Goal: Complete application form: Complete application form

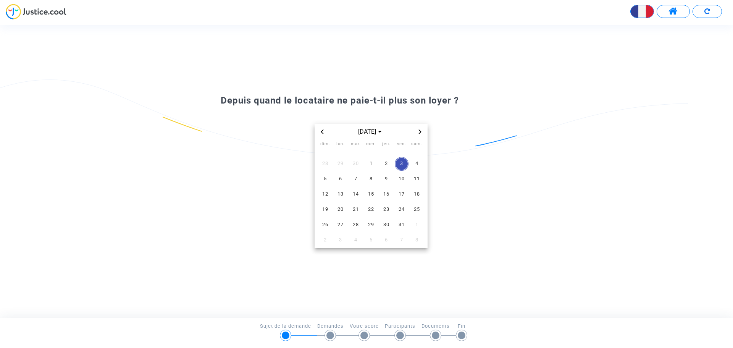
click at [320, 132] on icon "Previous month" at bounding box center [322, 131] width 5 height 5
click at [322, 131] on icon "Previous month" at bounding box center [322, 131] width 5 height 5
click at [356, 162] on span "1" at bounding box center [356, 164] width 14 height 14
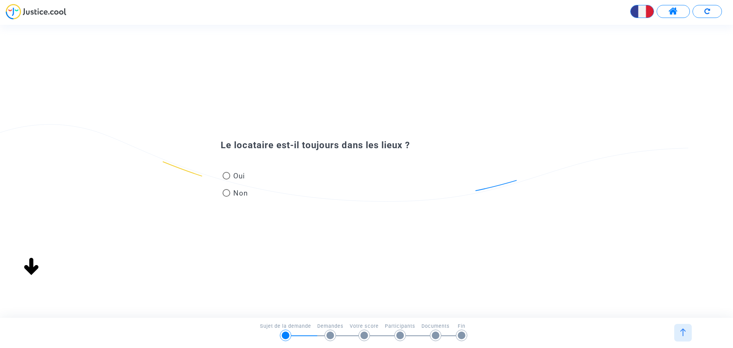
click at [246, 176] on label "Oui" at bounding box center [235, 176] width 26 height 10
click at [226, 179] on input "Oui" at bounding box center [226, 179] width 0 height 0
radio input "true"
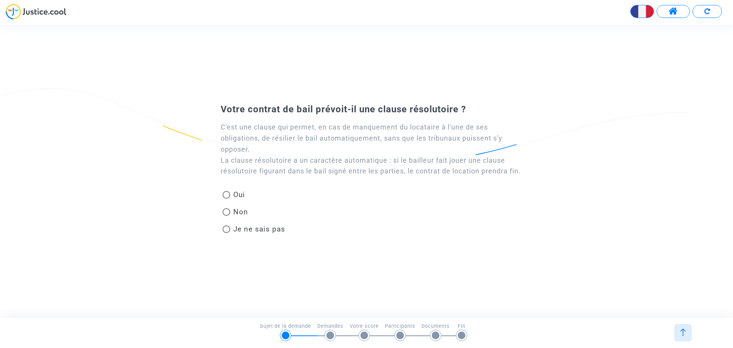
click at [231, 234] on span "Je ne sais pas" at bounding box center [257, 229] width 55 height 10
click at [226, 233] on input "Je ne sais pas" at bounding box center [226, 233] width 0 height 0
radio input "true"
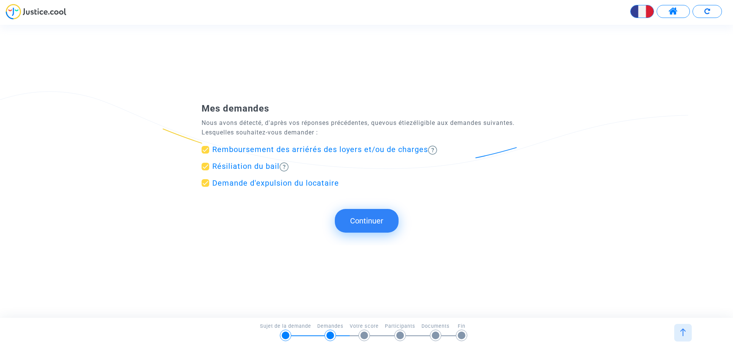
click at [204, 150] on span at bounding box center [206, 150] width 8 height 8
click at [205, 153] on input "Remboursement des arriérés des loyers et/ou de charges" at bounding box center [205, 153] width 0 height 0
checkbox input "false"
click at [205, 166] on span at bounding box center [206, 167] width 8 height 8
click at [205, 170] on input "Résiliation du bail" at bounding box center [205, 170] width 0 height 0
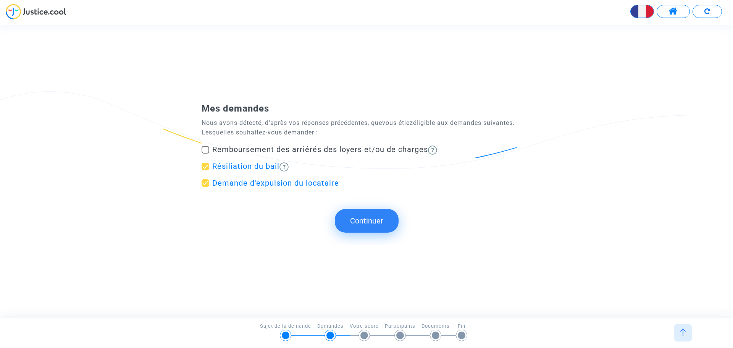
checkbox input "false"
click at [361, 219] on button "Continuer" at bounding box center [367, 221] width 64 height 24
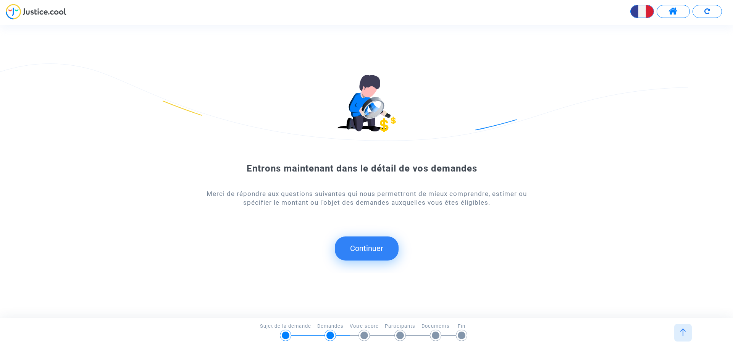
click at [361, 245] on button "Continuer" at bounding box center [367, 248] width 64 height 24
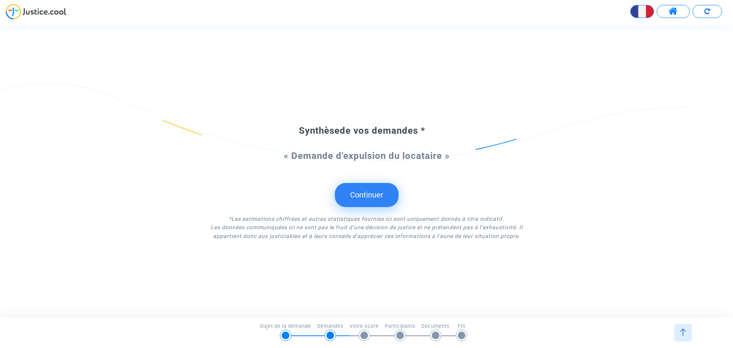
click at [367, 197] on button "Continuer" at bounding box center [367, 195] width 64 height 24
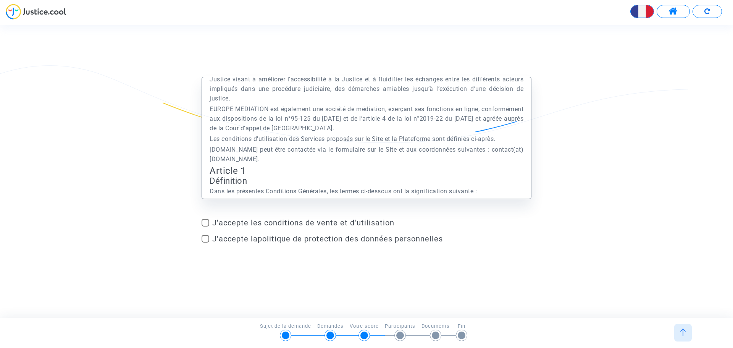
scroll to position [76, 0]
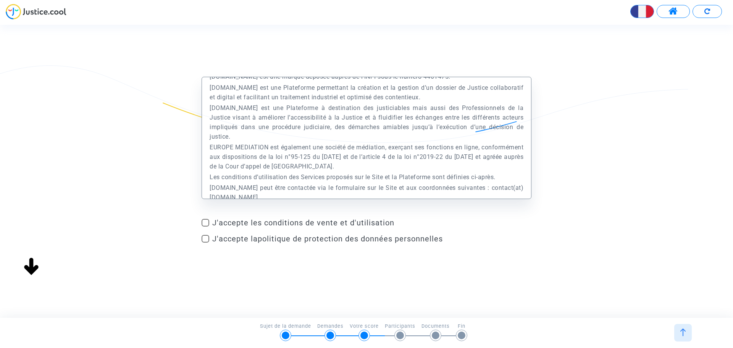
click at [364, 190] on div "Continuer Continuer Synthèse de vos demandes * « Demande d'expulsion du locatai…" at bounding box center [373, 171] width 746 height 292
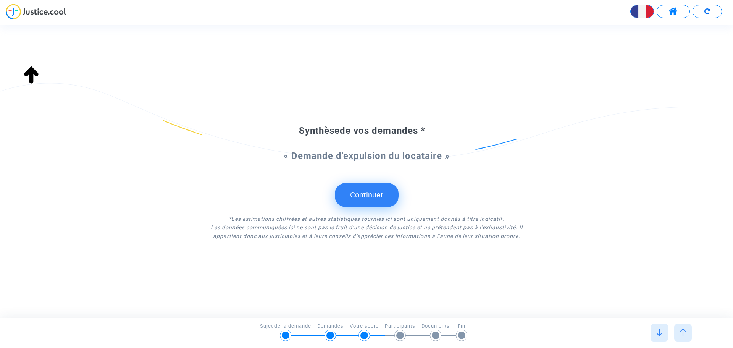
click at [360, 187] on button "Continuer" at bounding box center [367, 195] width 64 height 24
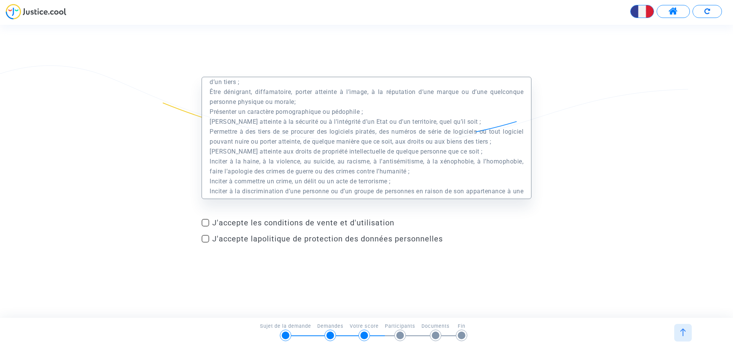
scroll to position [2557, 0]
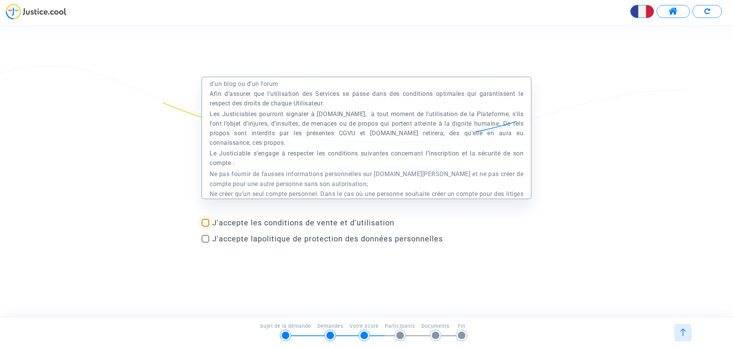
click at [237, 221] on span "J'accepte les conditions de vente et d'utilisation" at bounding box center [371, 222] width 319 height 9
click at [205, 226] on input "J'accepte les conditions de vente et d'utilisation" at bounding box center [205, 226] width 0 height 0
checkbox input "true"
click at [236, 238] on span "J'accepte la politique de protection des données personnelles" at bounding box center [327, 238] width 231 height 9
click at [205, 242] on input "J'accepte la politique de protection des données personnelles" at bounding box center [205, 242] width 0 height 0
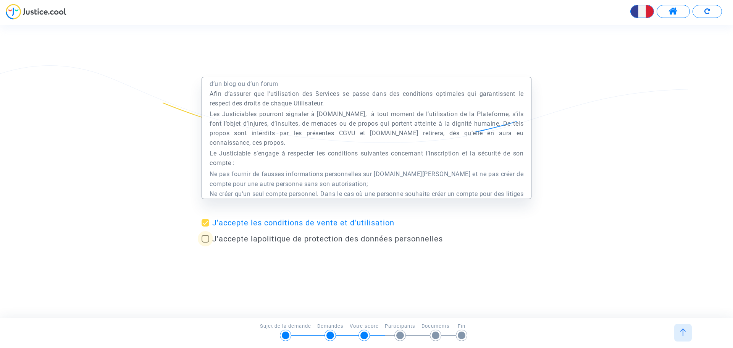
checkbox input "true"
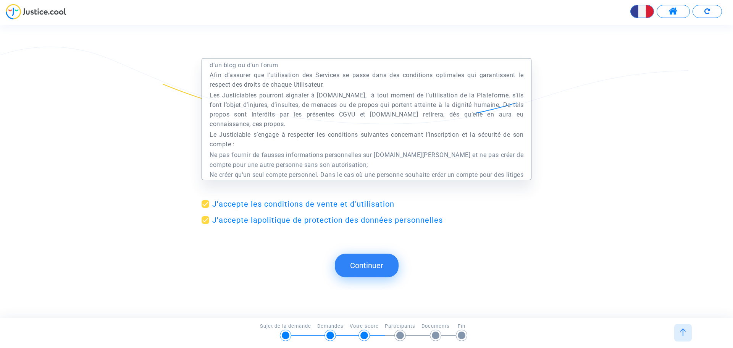
click at [362, 270] on button "Continuer" at bounding box center [367, 265] width 64 height 24
